Goal: Check status: Check status

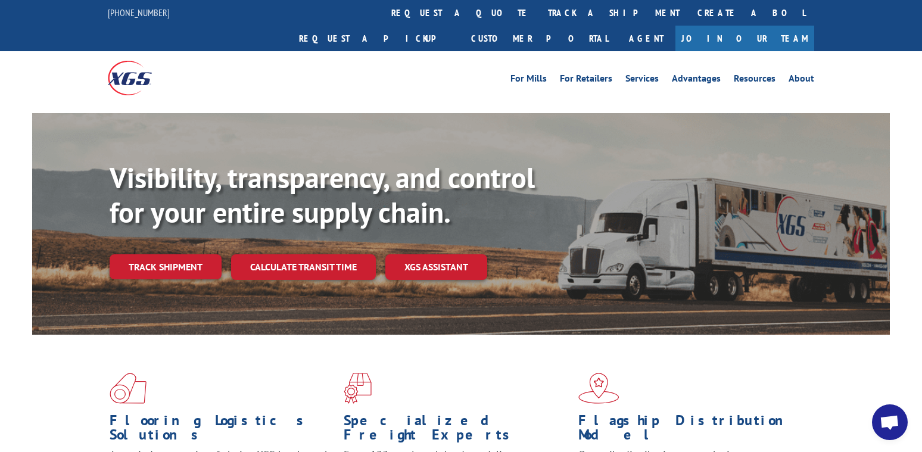
click at [163, 254] on link "Track shipment" at bounding box center [166, 266] width 112 height 25
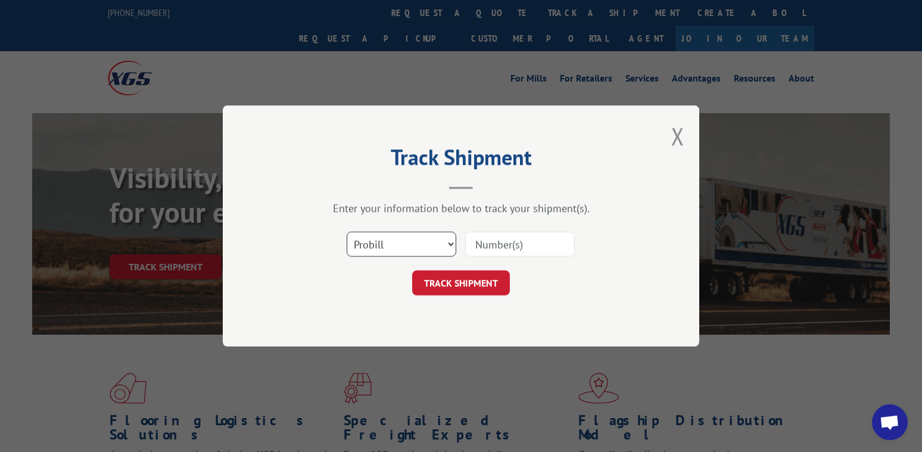
click at [368, 248] on select "Select category... Probill BOL PO" at bounding box center [402, 244] width 110 height 25
select select "bol"
click at [347, 232] on select "Select category... Probill BOL PO" at bounding box center [402, 244] width 110 height 25
click at [508, 255] on input at bounding box center [520, 244] width 110 height 25
type input "6002460"
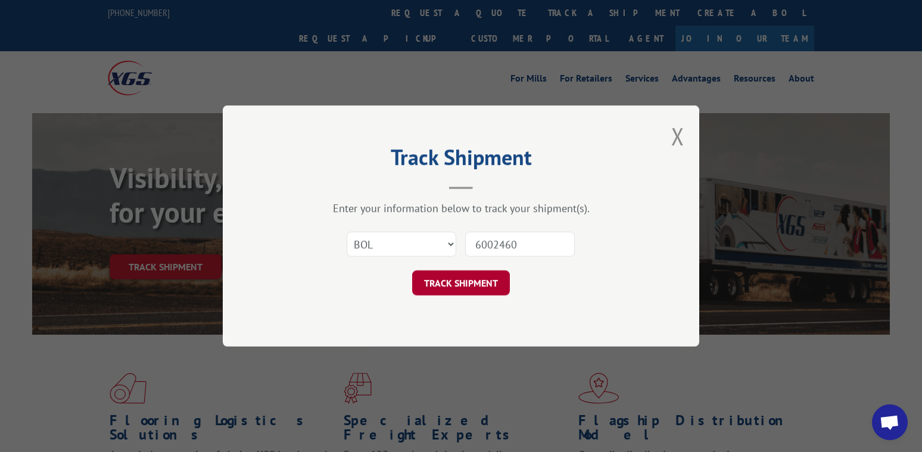
click at [479, 285] on button "TRACK SHIPMENT" at bounding box center [461, 282] width 98 height 25
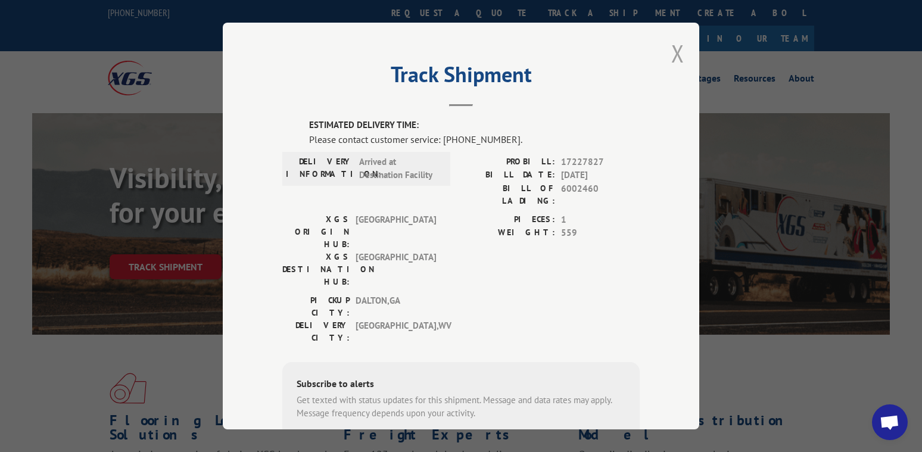
click at [677, 49] on button "Close modal" at bounding box center [677, 54] width 13 height 32
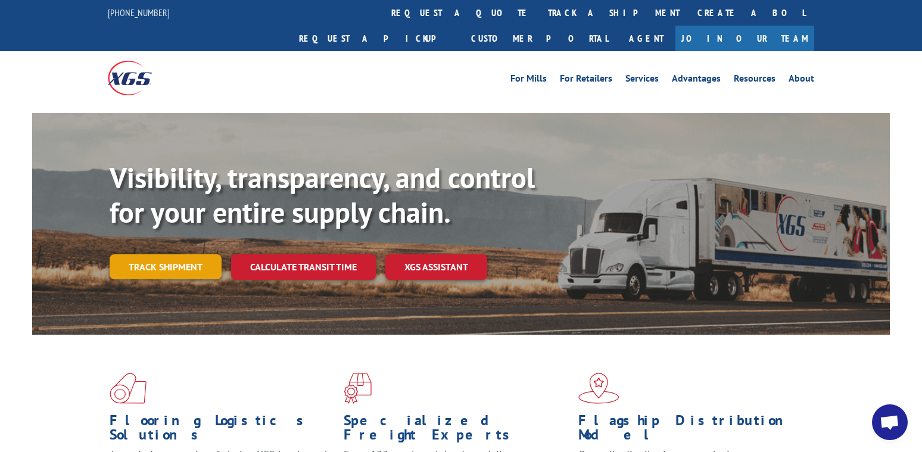
click at [183, 254] on link "Track shipment" at bounding box center [166, 266] width 112 height 25
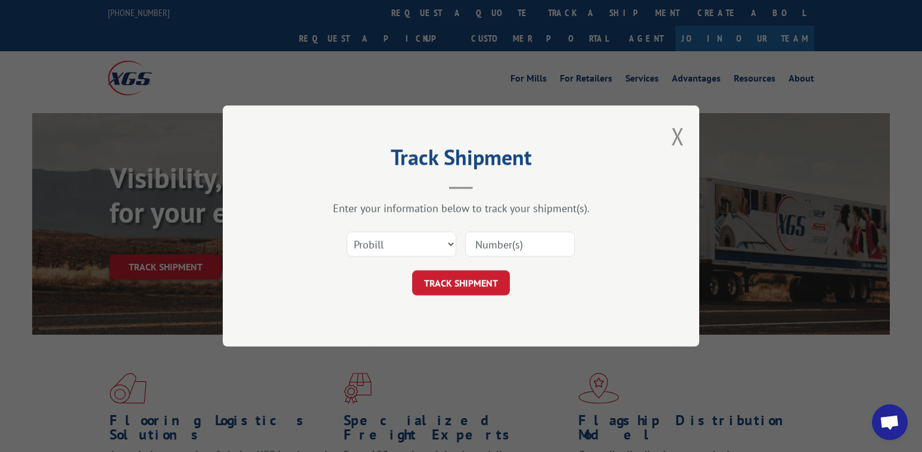
click at [520, 251] on input at bounding box center [520, 244] width 110 height 25
type input "17227827"
click at [485, 284] on button "TRACK SHIPMENT" at bounding box center [461, 282] width 98 height 25
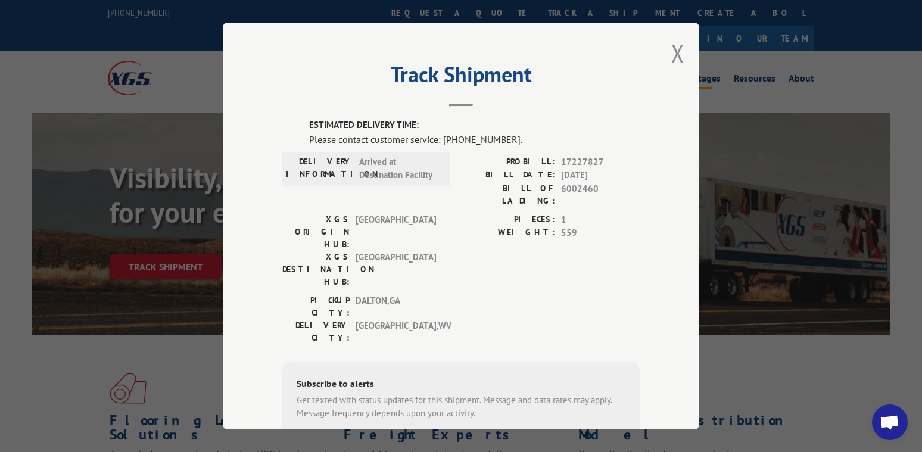
click at [678, 51] on button "Close modal" at bounding box center [677, 54] width 13 height 32
